Goal: Use online tool/utility: Utilize a website feature to perform a specific function

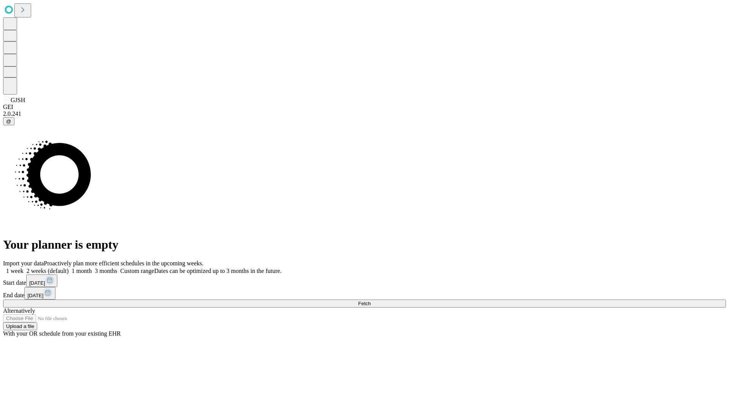
click at [371, 301] on span "Fetch" at bounding box center [364, 304] width 13 height 6
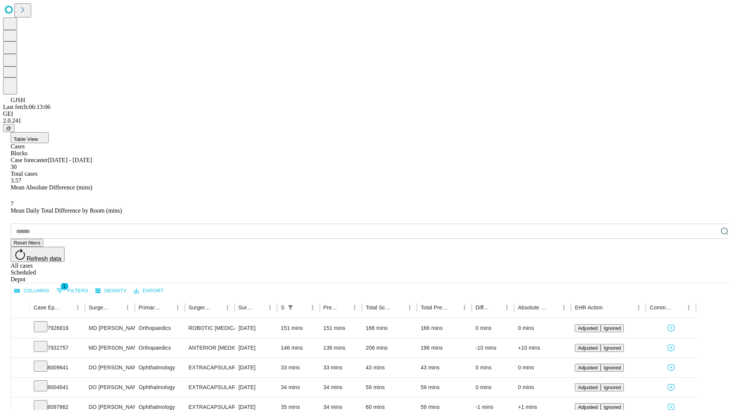
click at [38, 136] on span "Table View" at bounding box center [26, 139] width 24 height 6
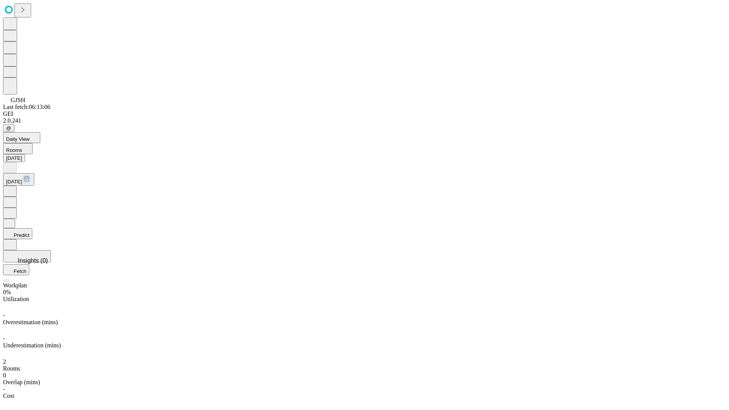
click at [32, 228] on button "Predict" at bounding box center [17, 233] width 29 height 11
